Goal: Information Seeking & Learning: Learn about a topic

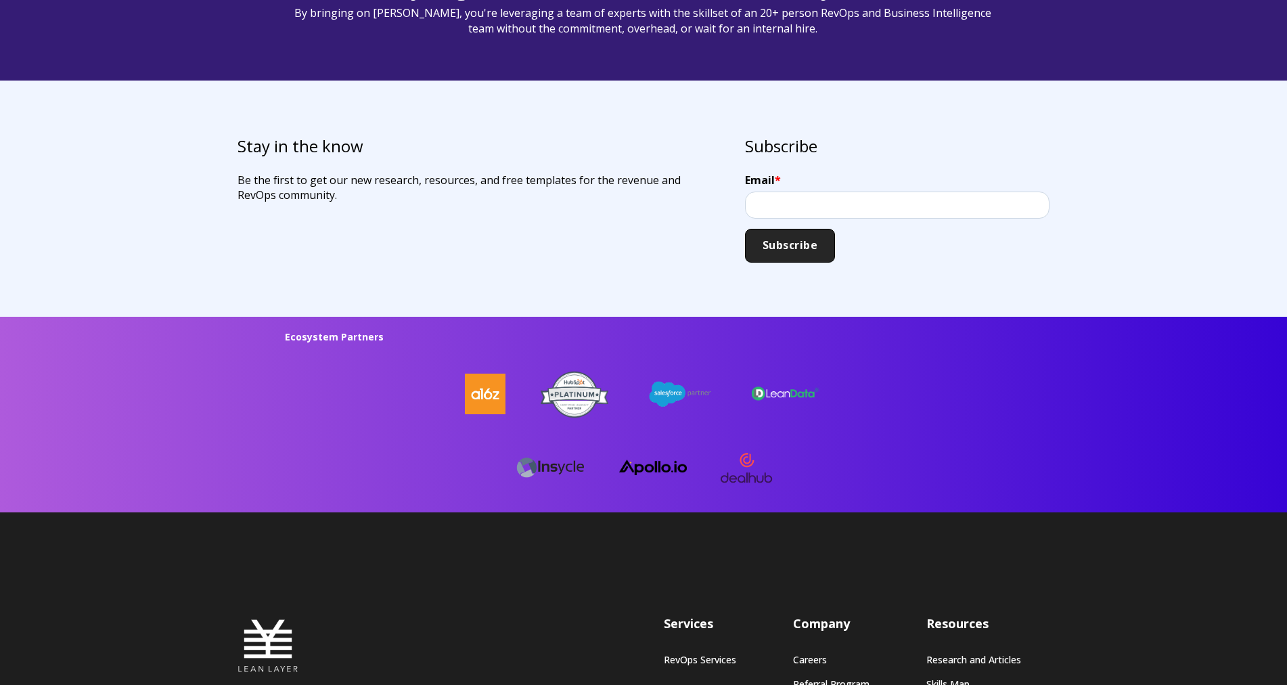
scroll to position [3552, 0]
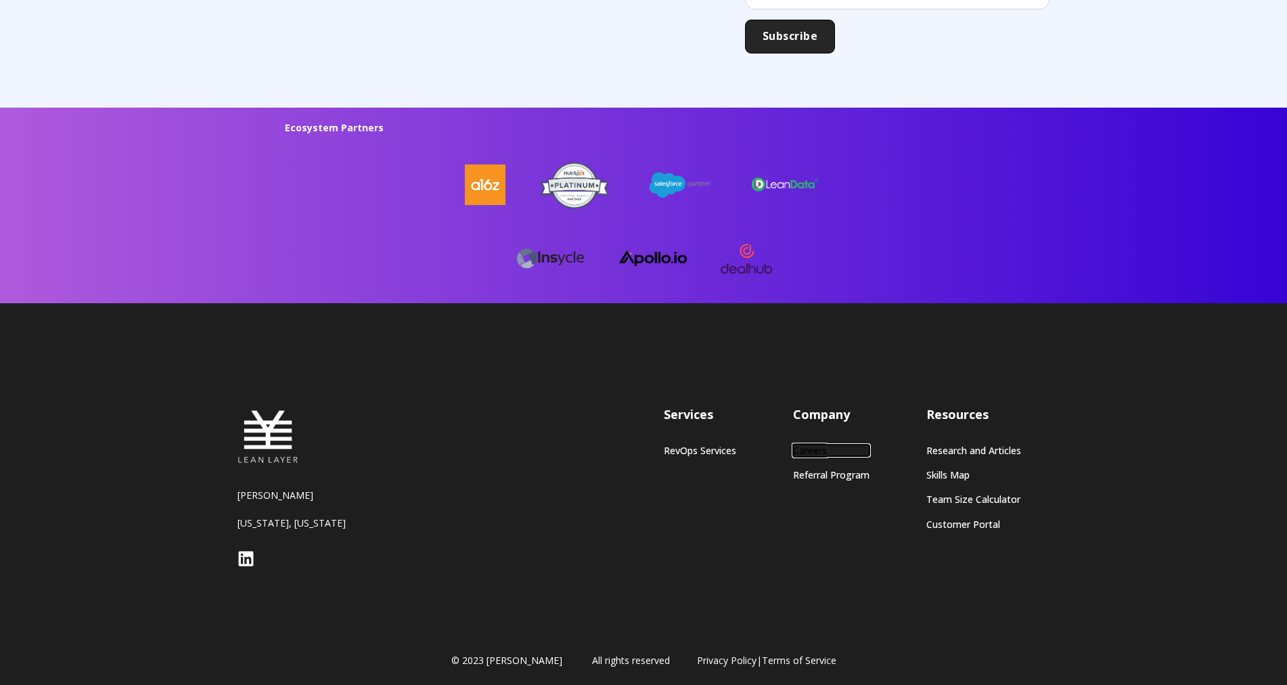
click at [803, 445] on link "Careers" at bounding box center [831, 451] width 76 height 12
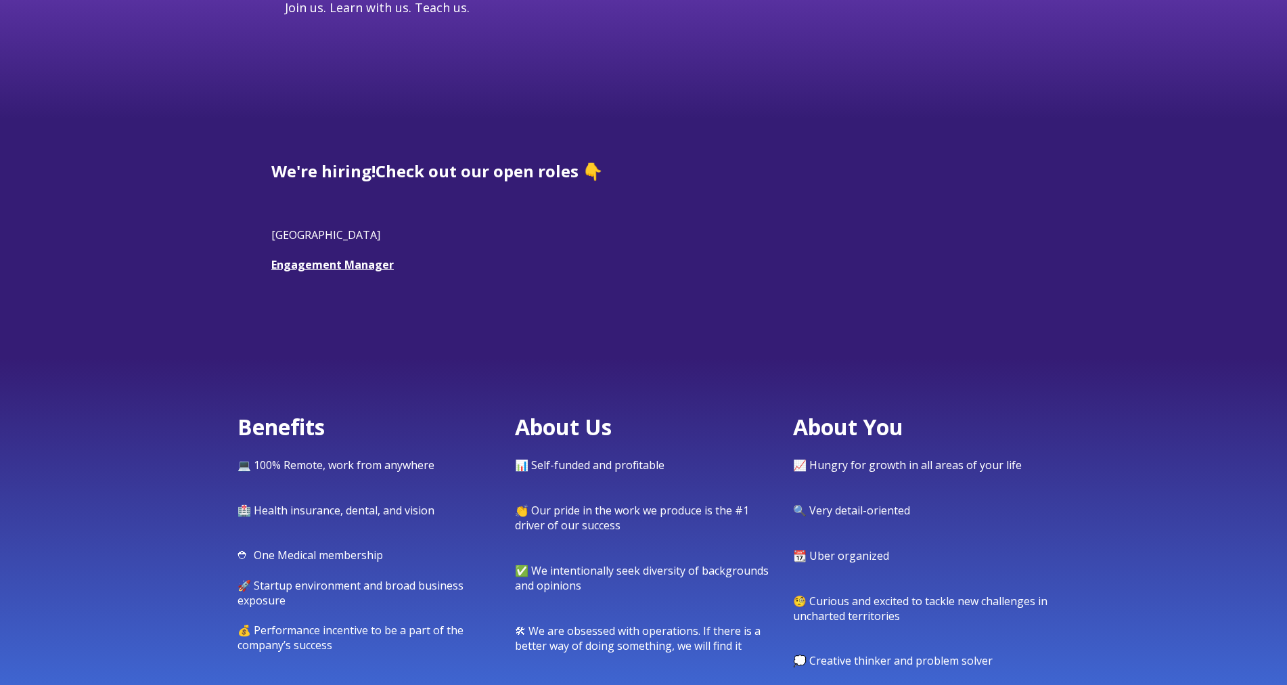
scroll to position [353, 0]
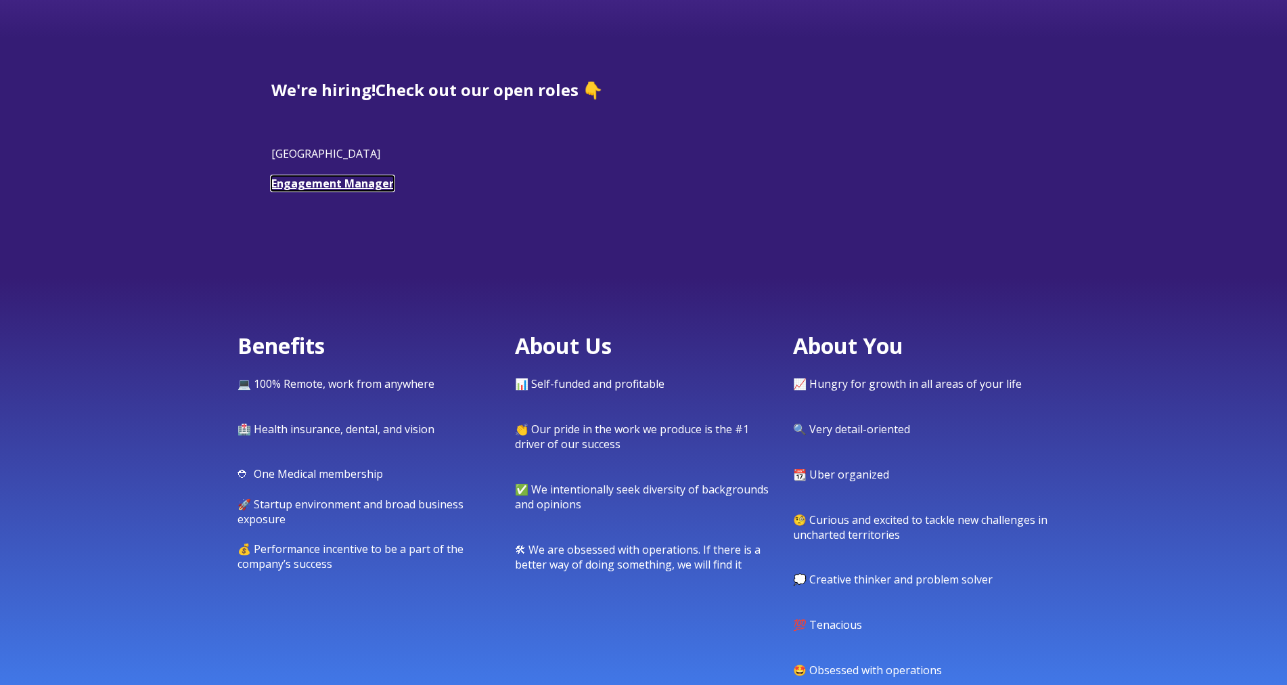
click at [305, 180] on link "Engagement Manager" at bounding box center [332, 183] width 122 height 15
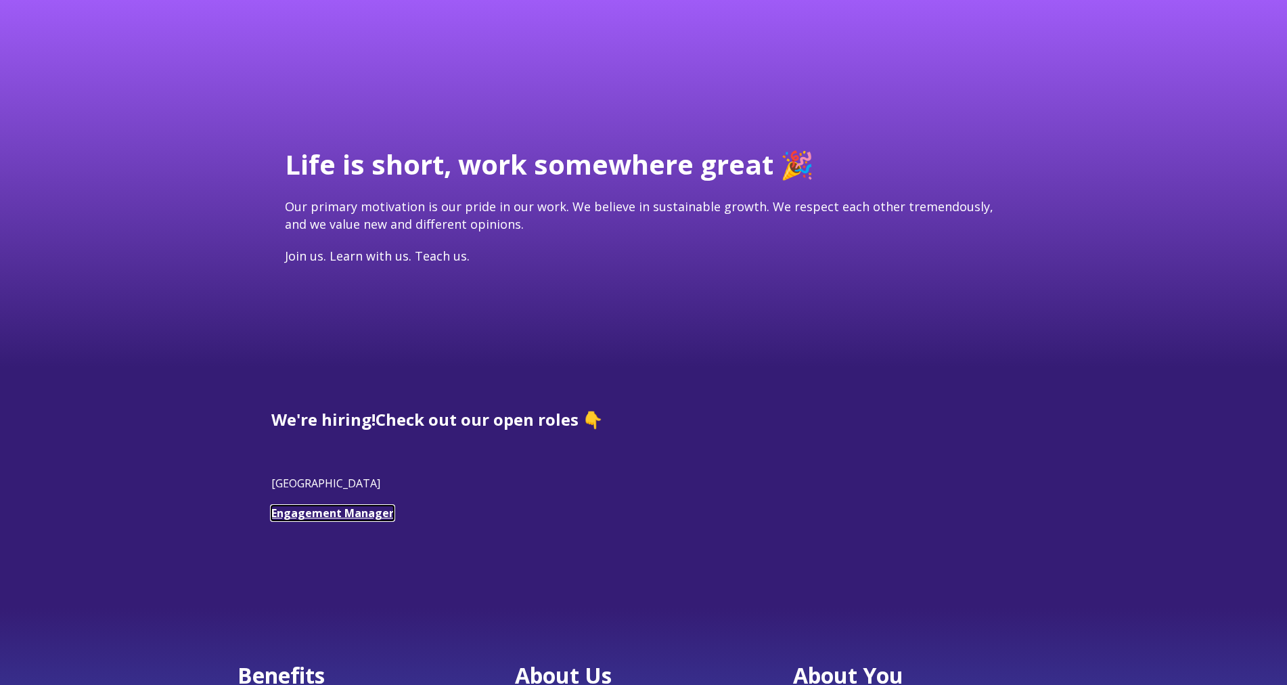
scroll to position [0, 0]
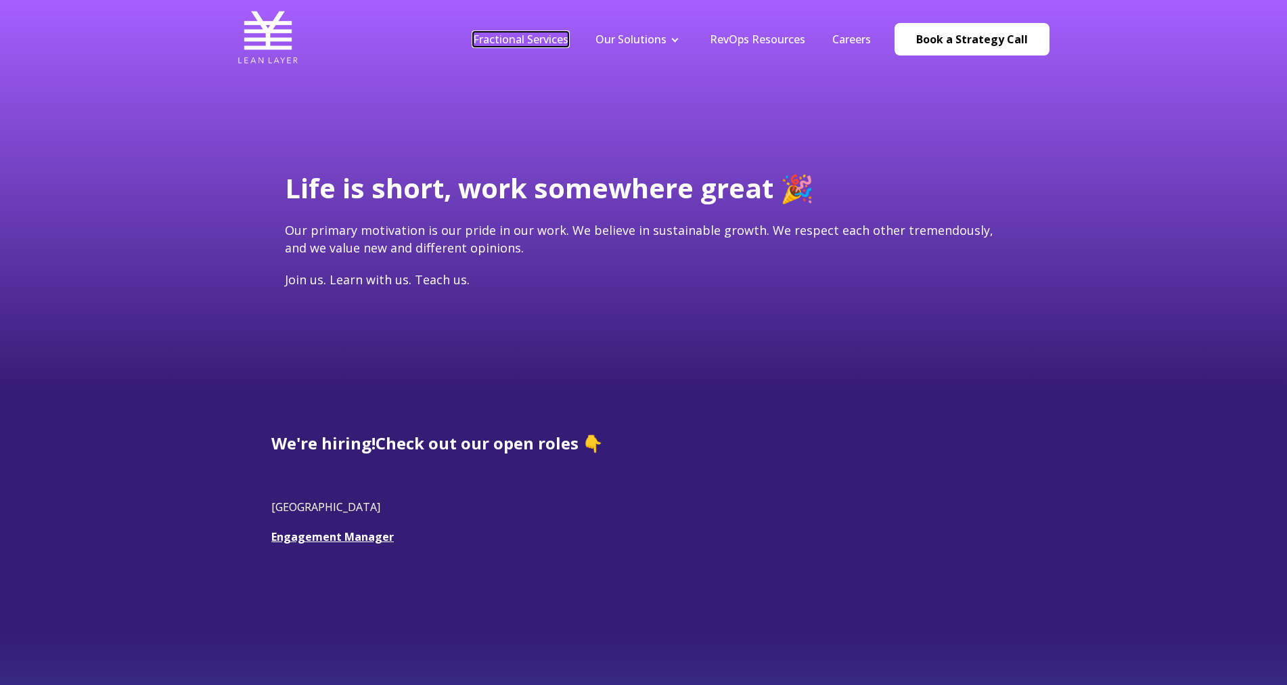
click at [548, 37] on link "Fractional Services" at bounding box center [520, 39] width 95 height 15
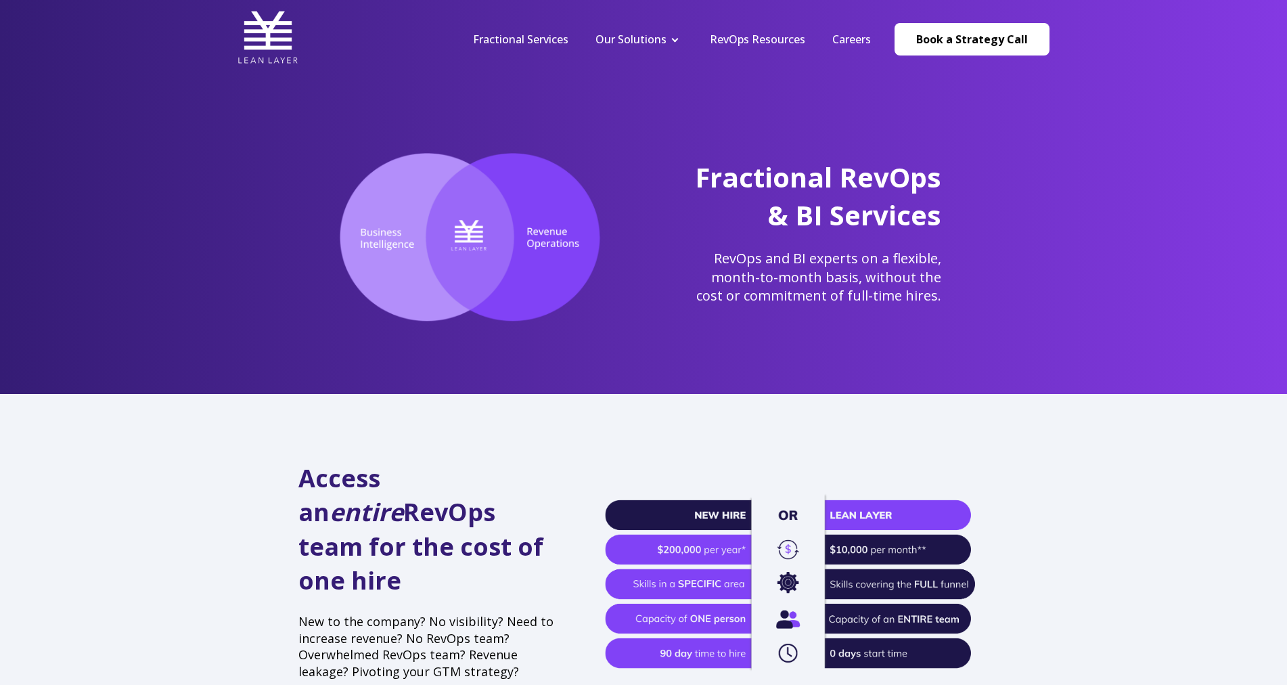
click at [824, 227] on span "Fractional RevOps & BI Services" at bounding box center [818, 195] width 246 height 75
click at [847, 43] on link "Careers" at bounding box center [851, 39] width 39 height 15
click at [759, 40] on link "RevOps Resources" at bounding box center [757, 39] width 95 height 15
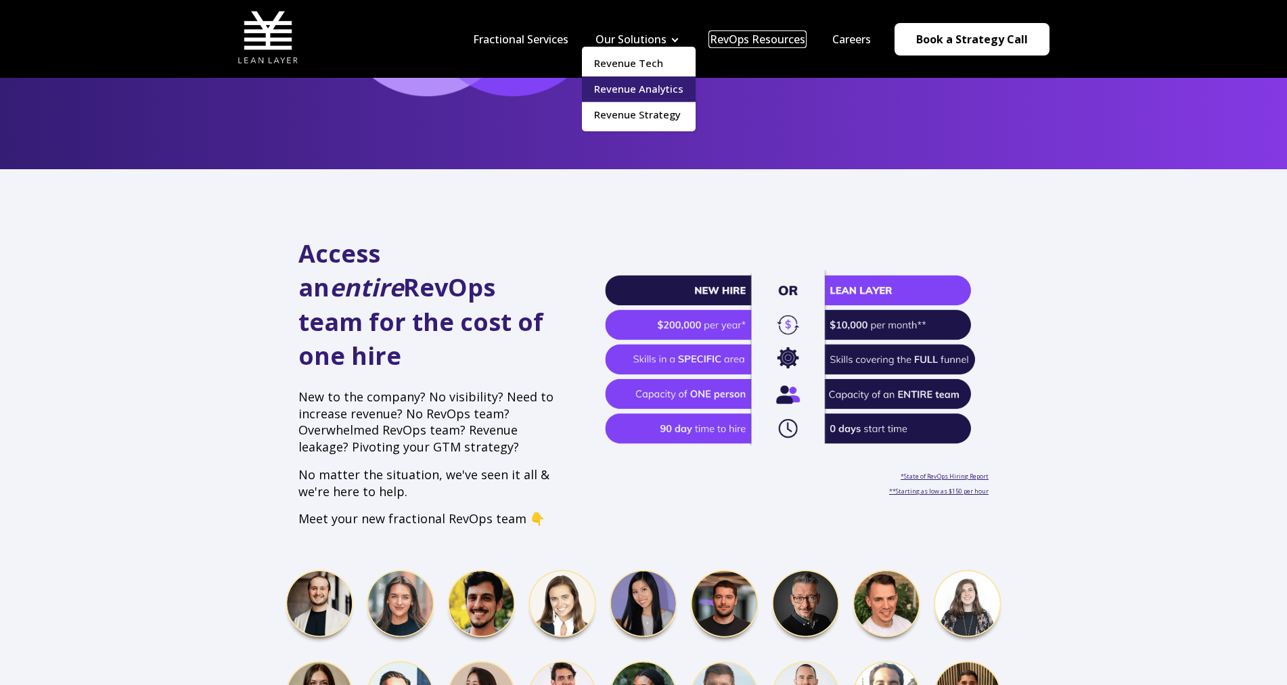
scroll to position [29, 0]
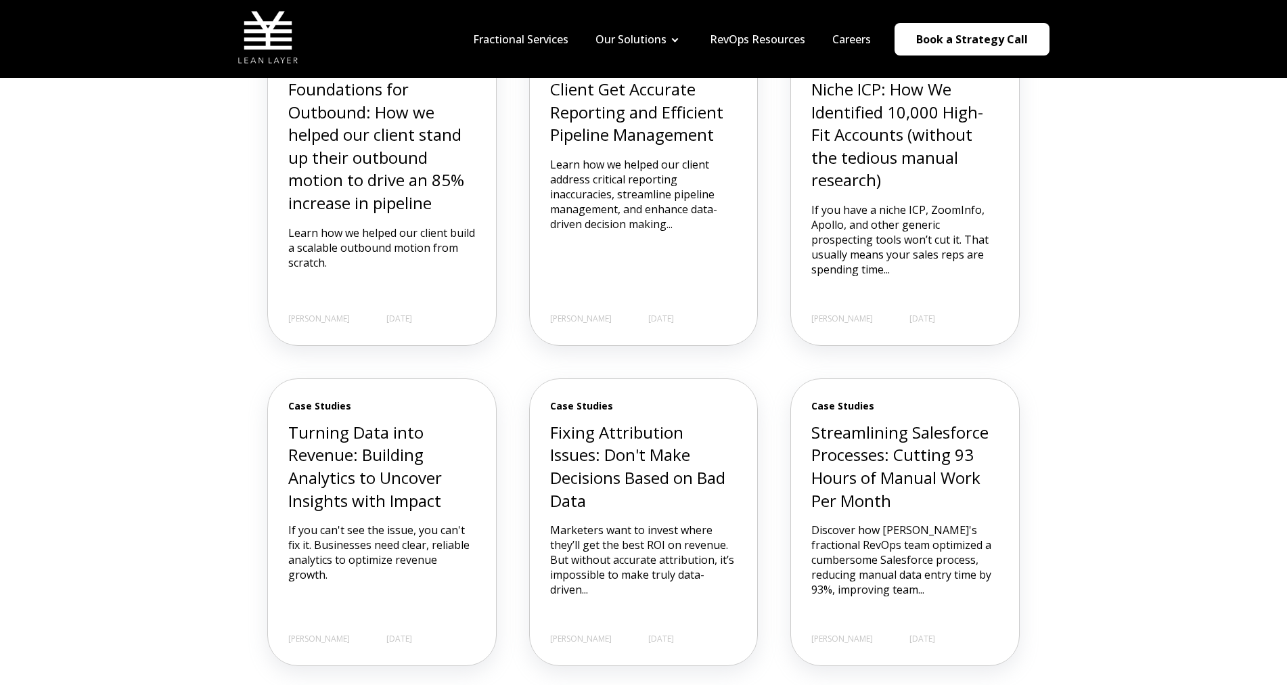
scroll to position [489, 0]
